Goal: Book appointment/travel/reservation

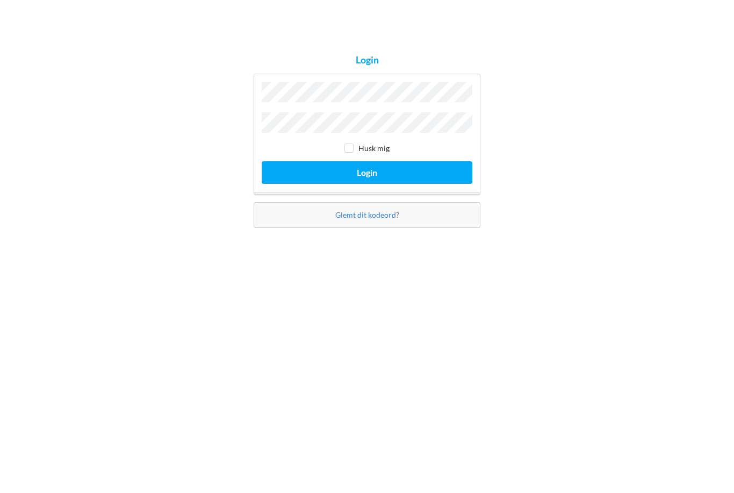
click at [367, 266] on button "Login" at bounding box center [367, 277] width 211 height 22
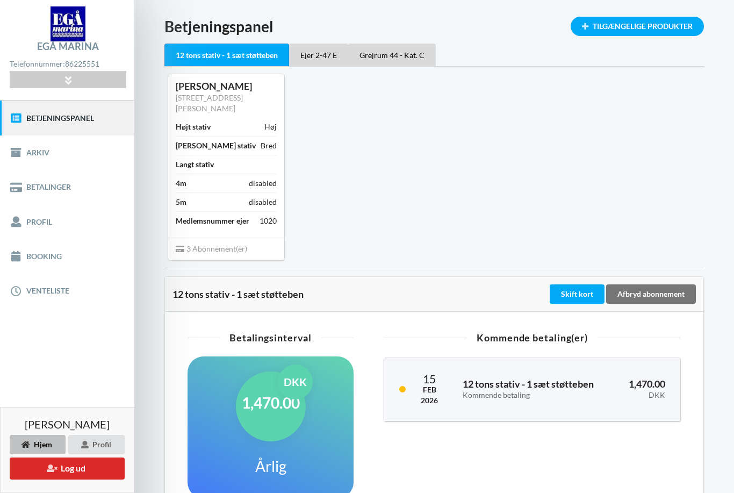
click at [50, 258] on link "Booking" at bounding box center [67, 256] width 134 height 34
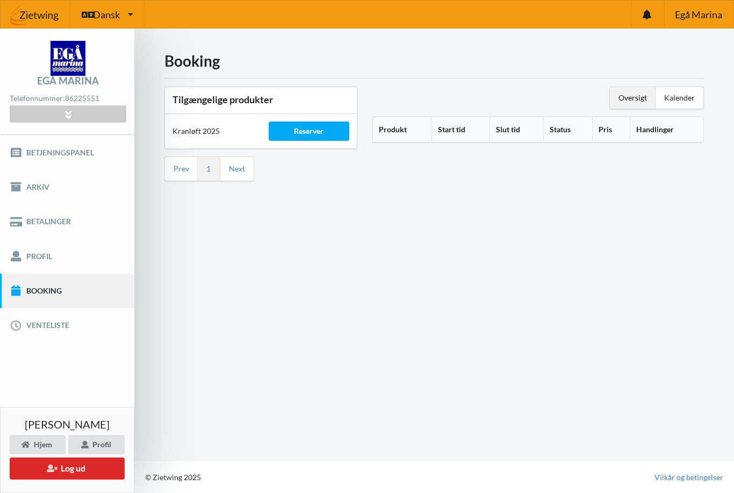
click at [314, 135] on div "Reserver" at bounding box center [309, 130] width 81 height 19
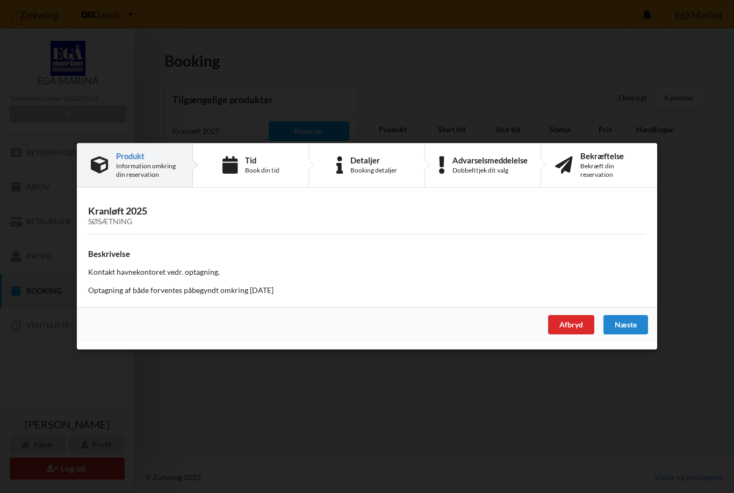
click at [269, 166] on div "Tid Book din tid" at bounding box center [262, 165] width 34 height 19
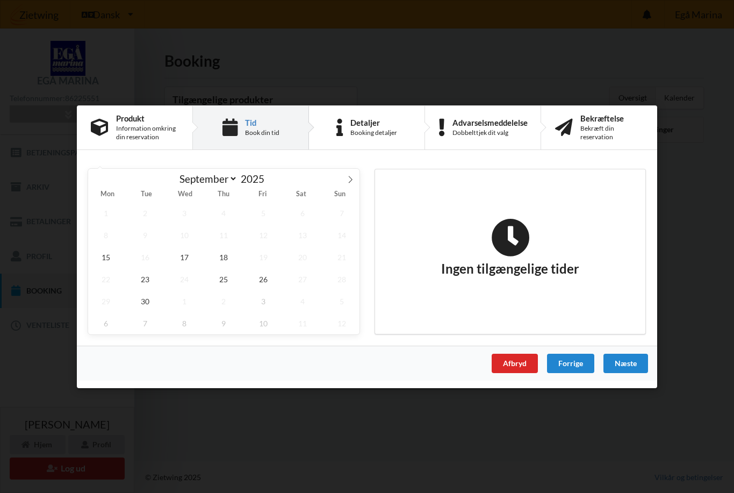
click at [350, 176] on icon at bounding box center [350, 179] width 8 height 8
select select "9"
click at [227, 235] on span "9" at bounding box center [223, 234] width 35 height 22
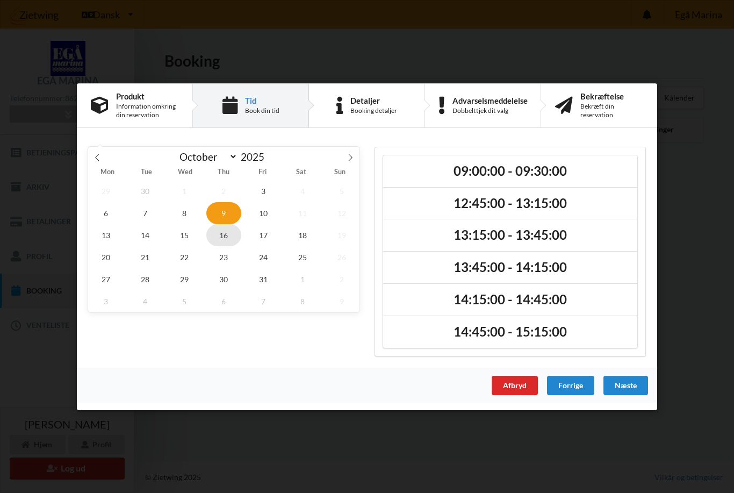
click at [228, 241] on span "16" at bounding box center [223, 234] width 35 height 22
click at [511, 381] on div "Afbryd" at bounding box center [514, 384] width 46 height 19
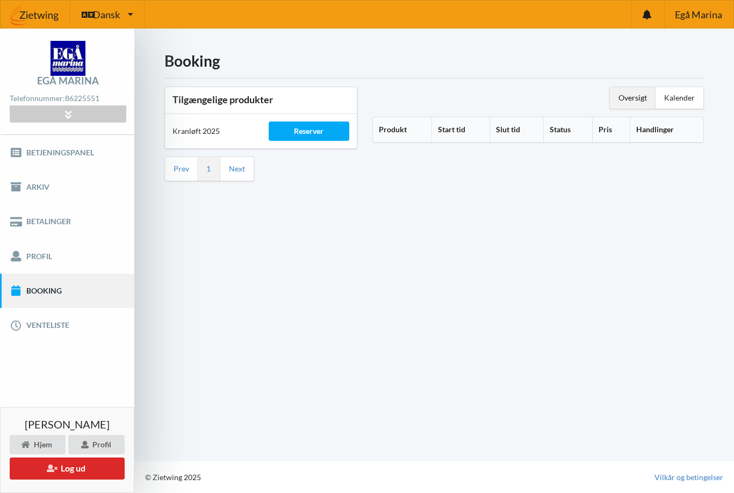
click at [84, 460] on button "Log ud" at bounding box center [67, 468] width 115 height 22
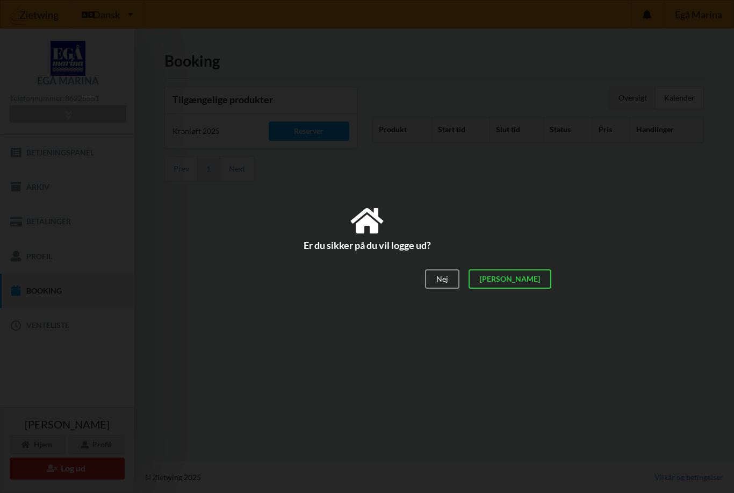
click at [535, 275] on div "[PERSON_NAME]" at bounding box center [509, 278] width 83 height 19
